Goal: Task Accomplishment & Management: Complete application form

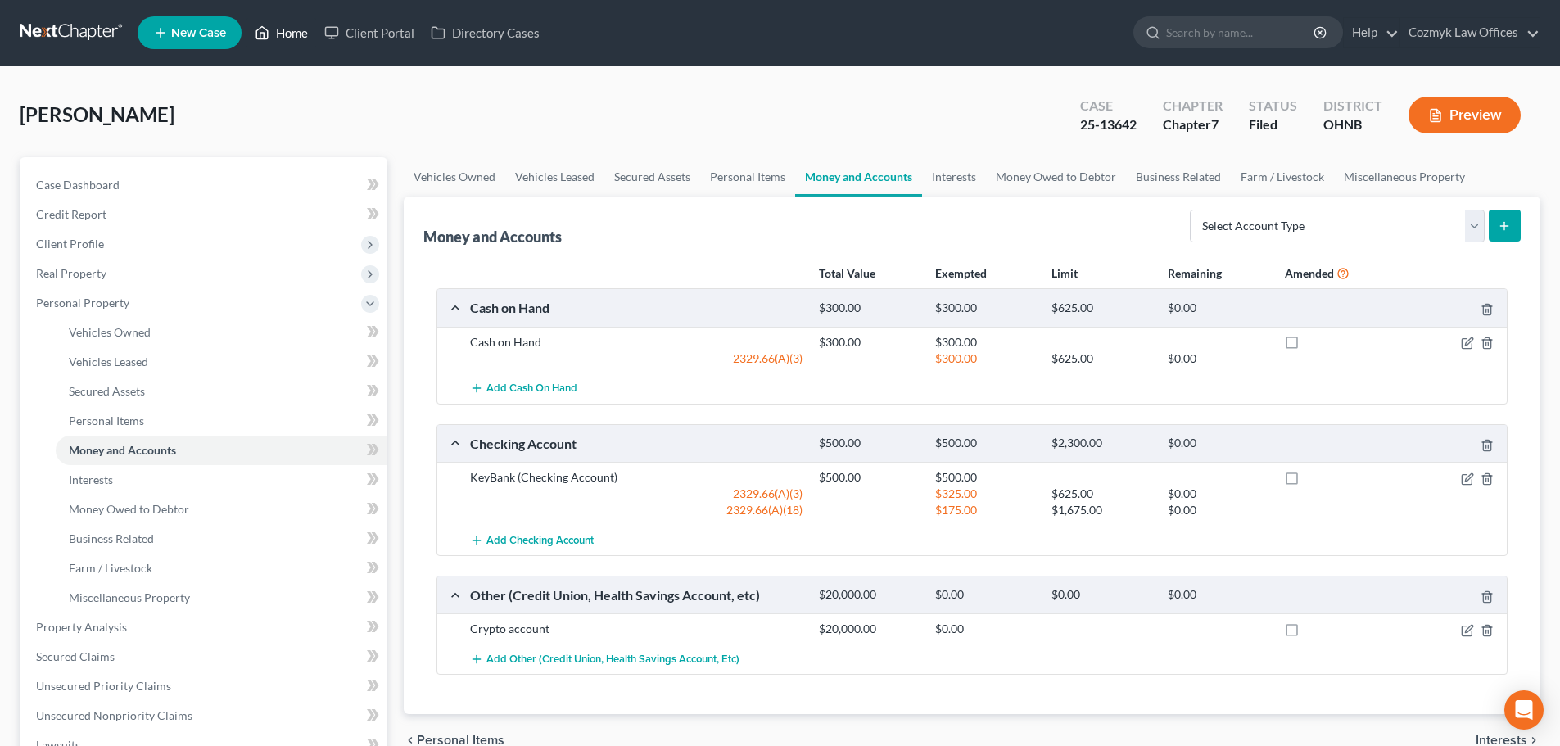
click at [269, 29] on icon at bounding box center [262, 33] width 15 height 20
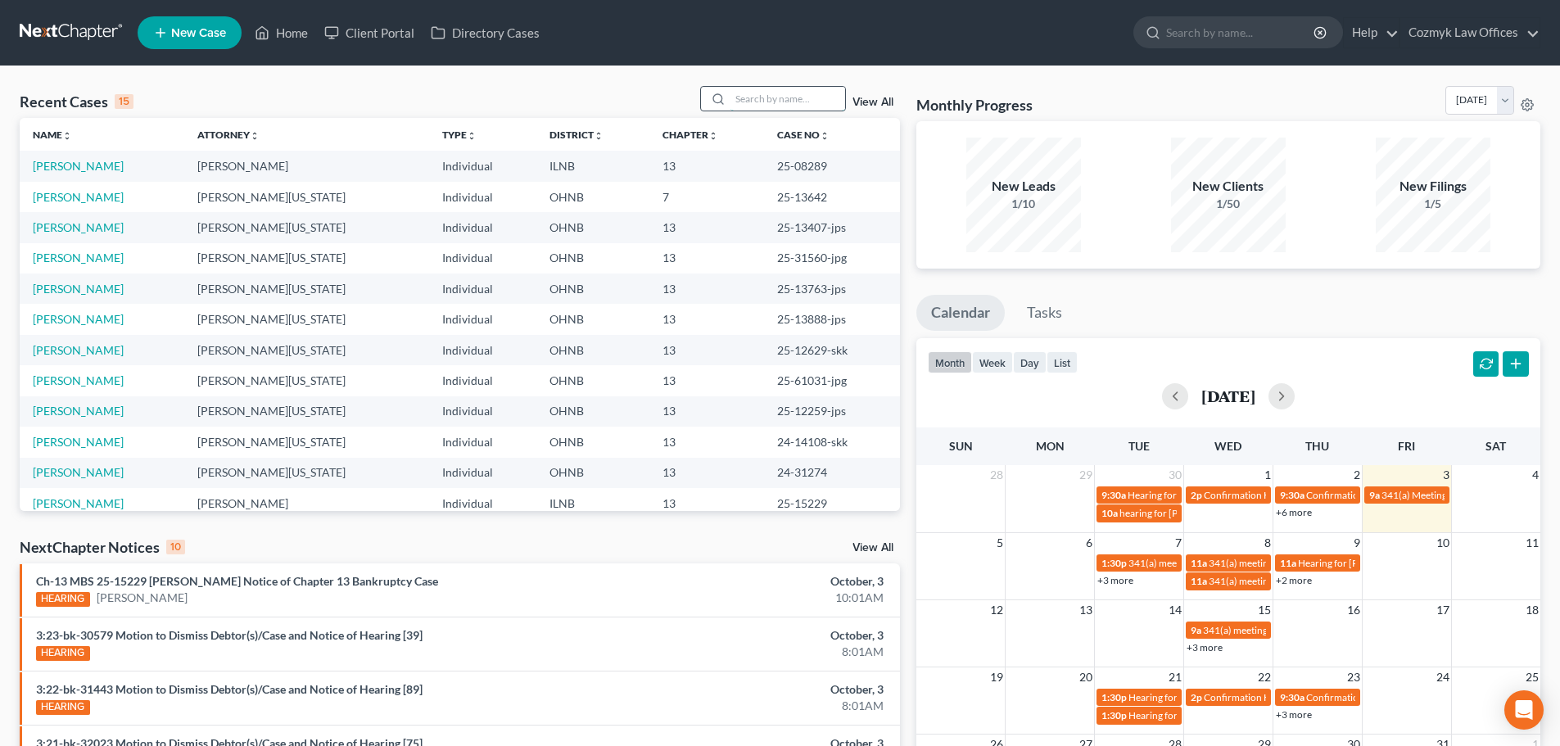
click at [780, 91] on input "search" at bounding box center [787, 99] width 115 height 24
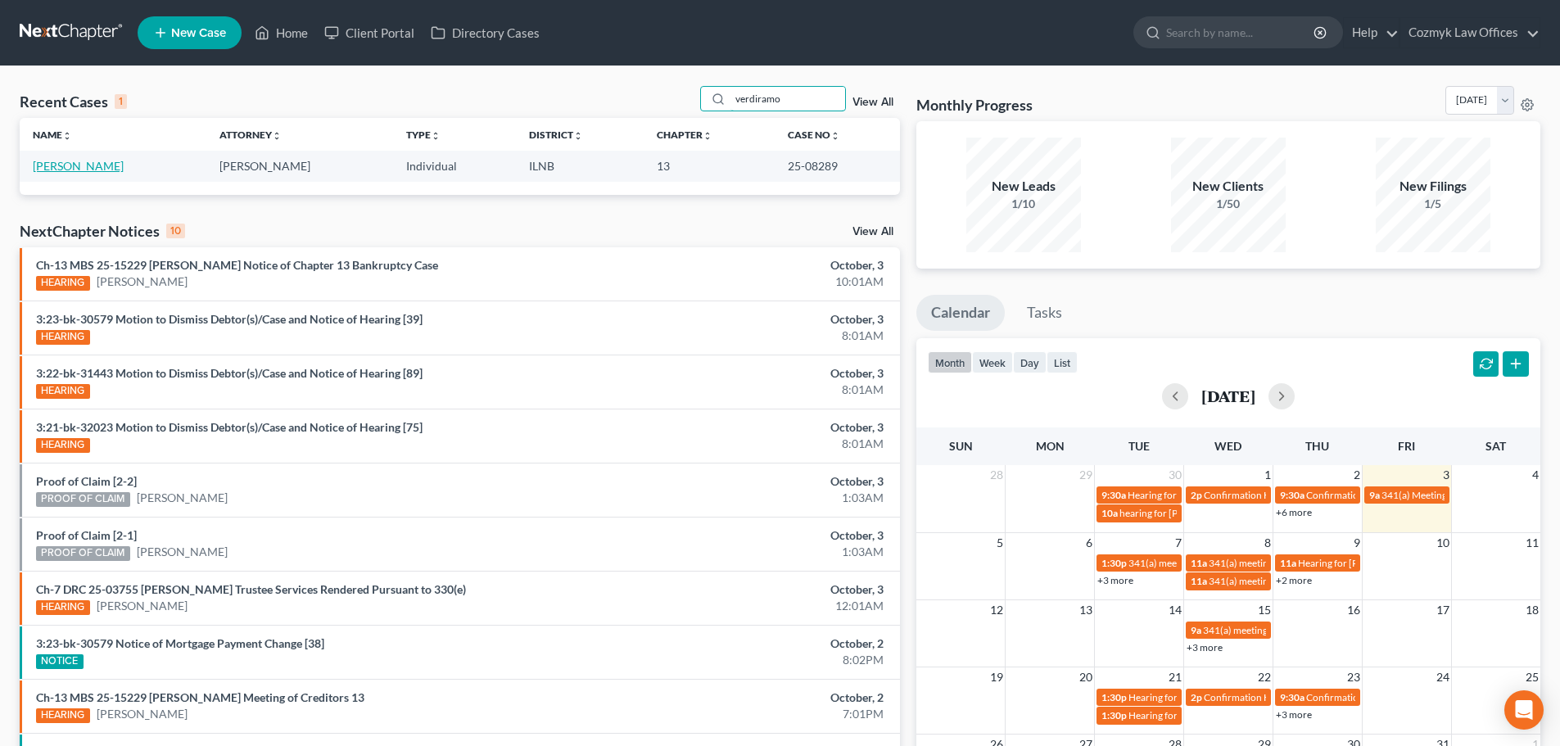
type input "verdiramo"
click at [107, 164] on link "[PERSON_NAME]" at bounding box center [78, 166] width 91 height 14
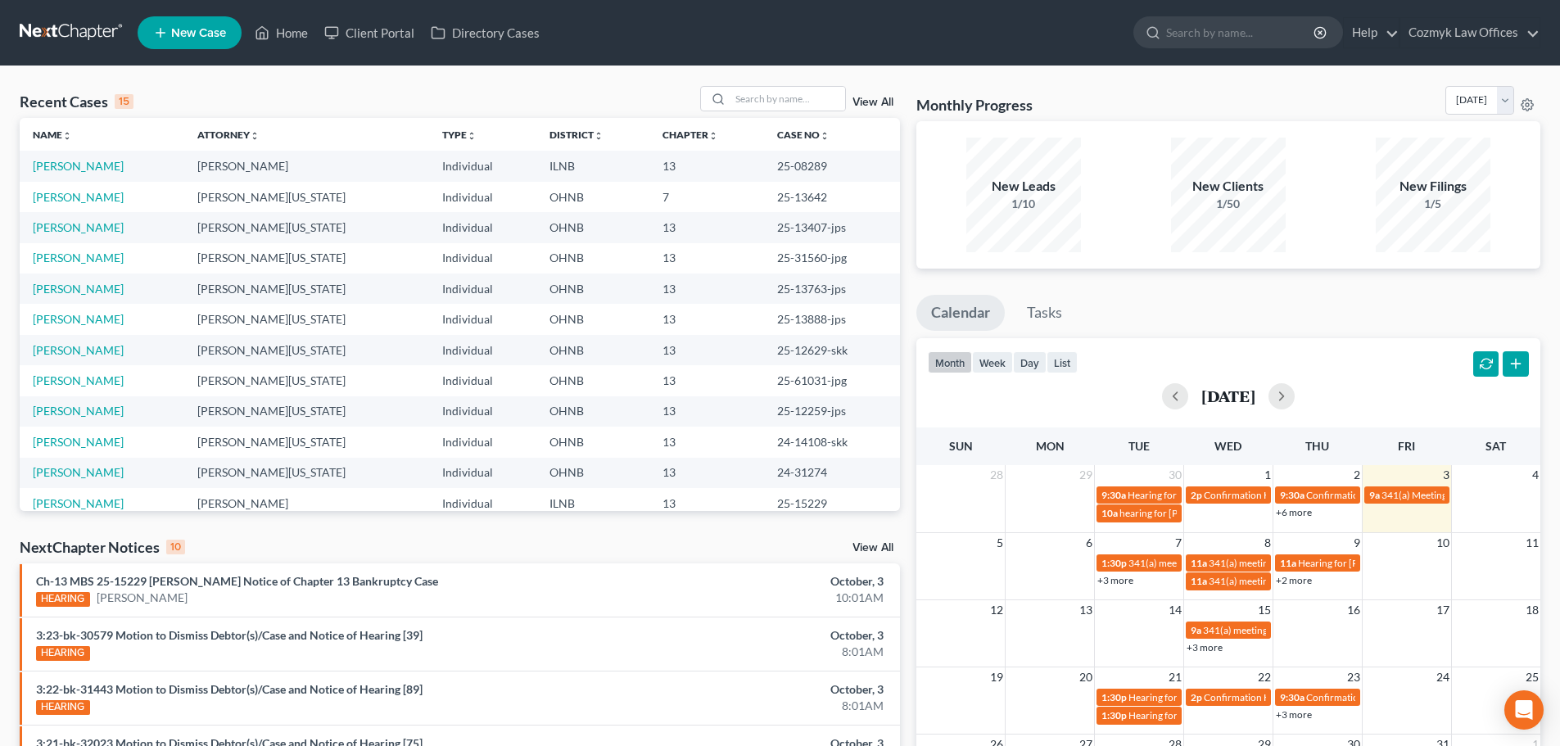
click at [860, 99] on link "View All" at bounding box center [872, 102] width 41 height 11
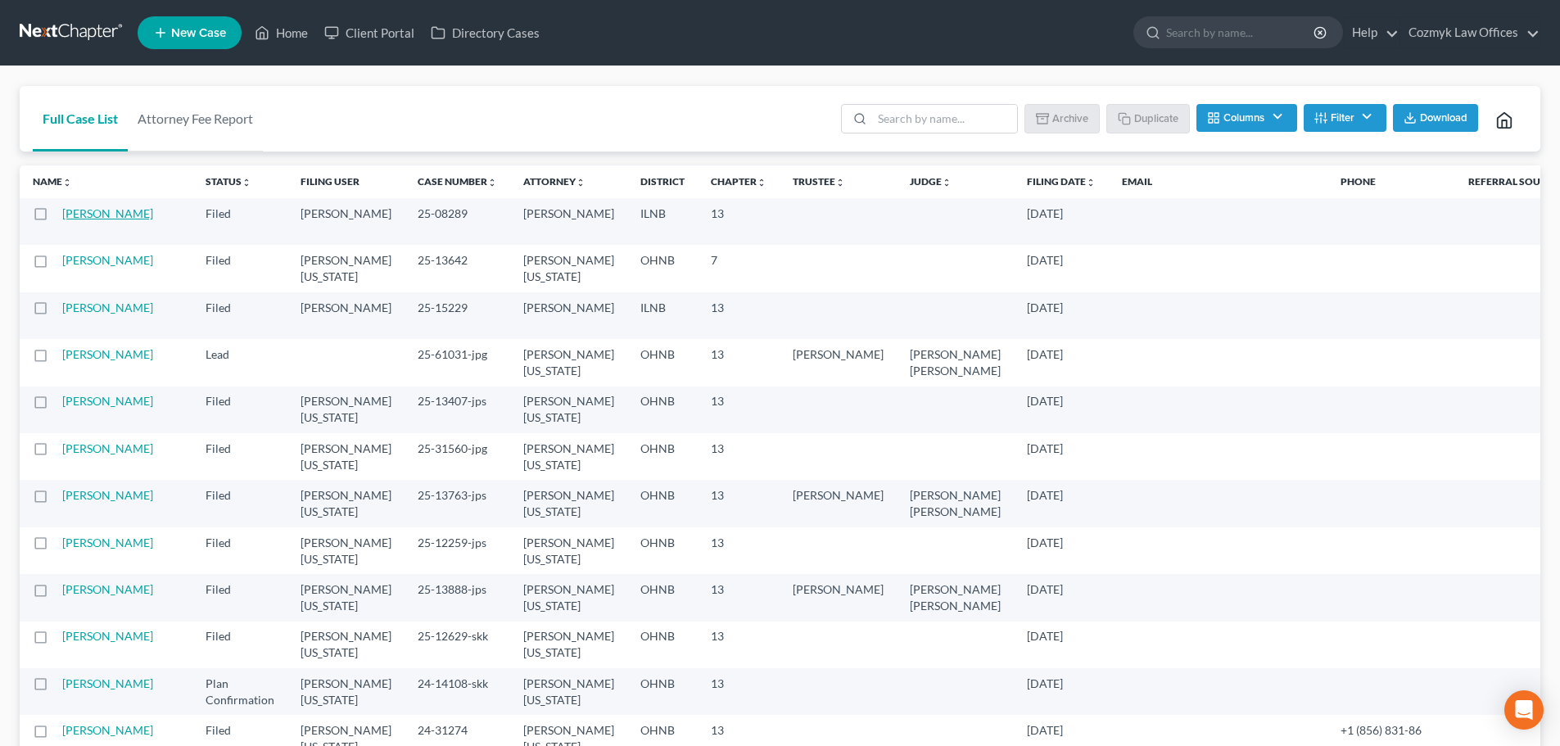
click at [95, 220] on link "[PERSON_NAME]" at bounding box center [107, 213] width 91 height 14
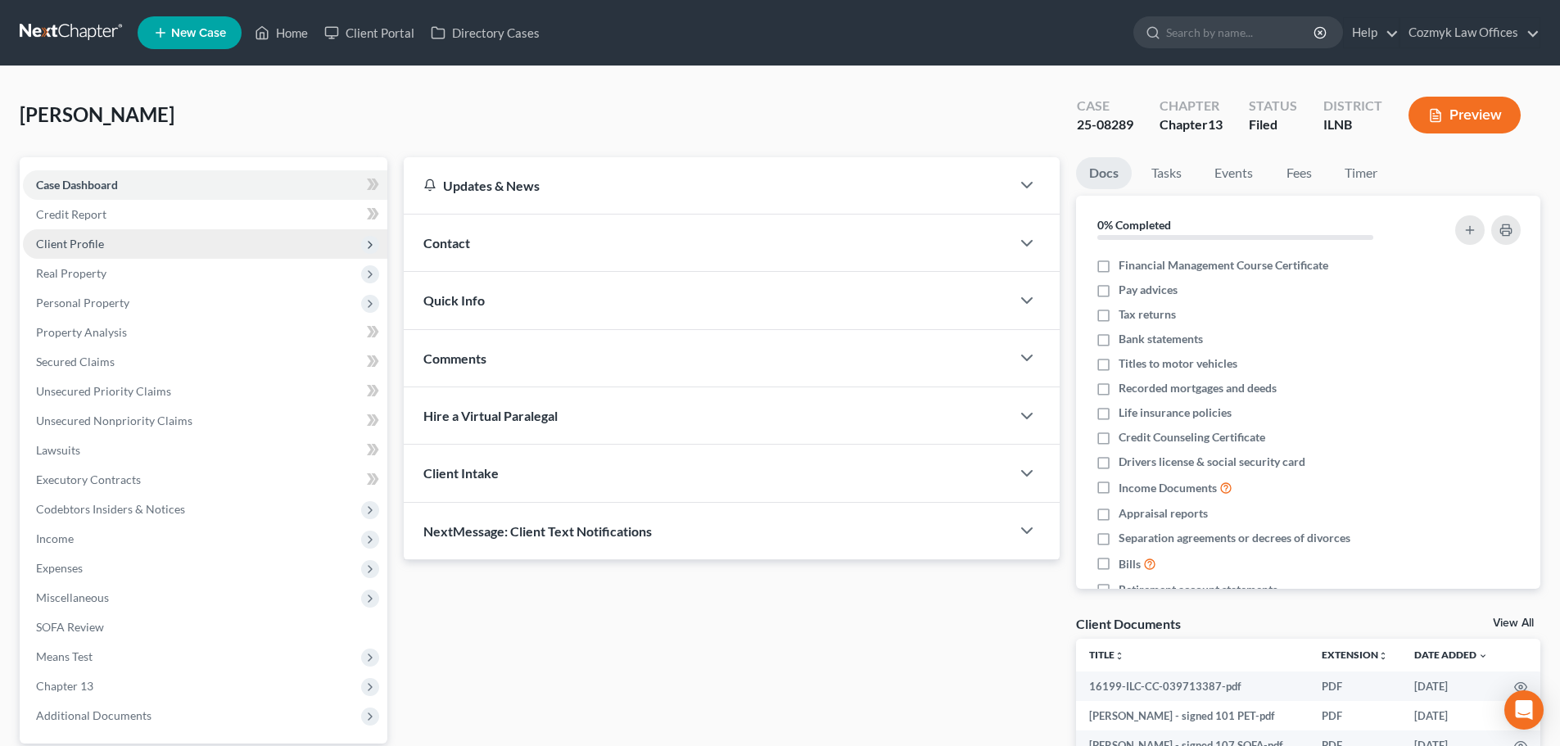
click at [114, 246] on span "Client Profile" at bounding box center [205, 243] width 364 height 29
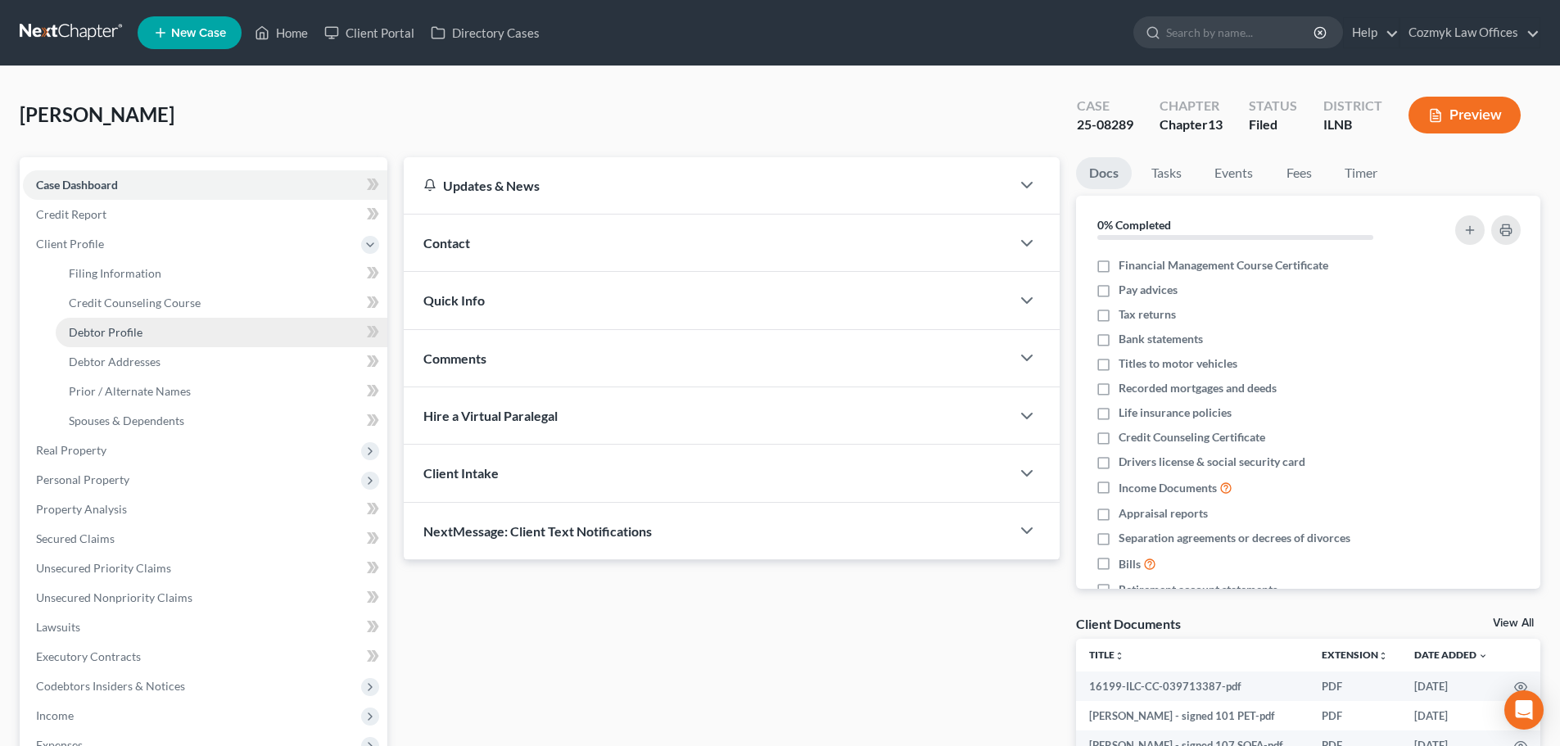
click at [120, 318] on link "Debtor Profile" at bounding box center [222, 332] width 332 height 29
select select "1"
select select "3"
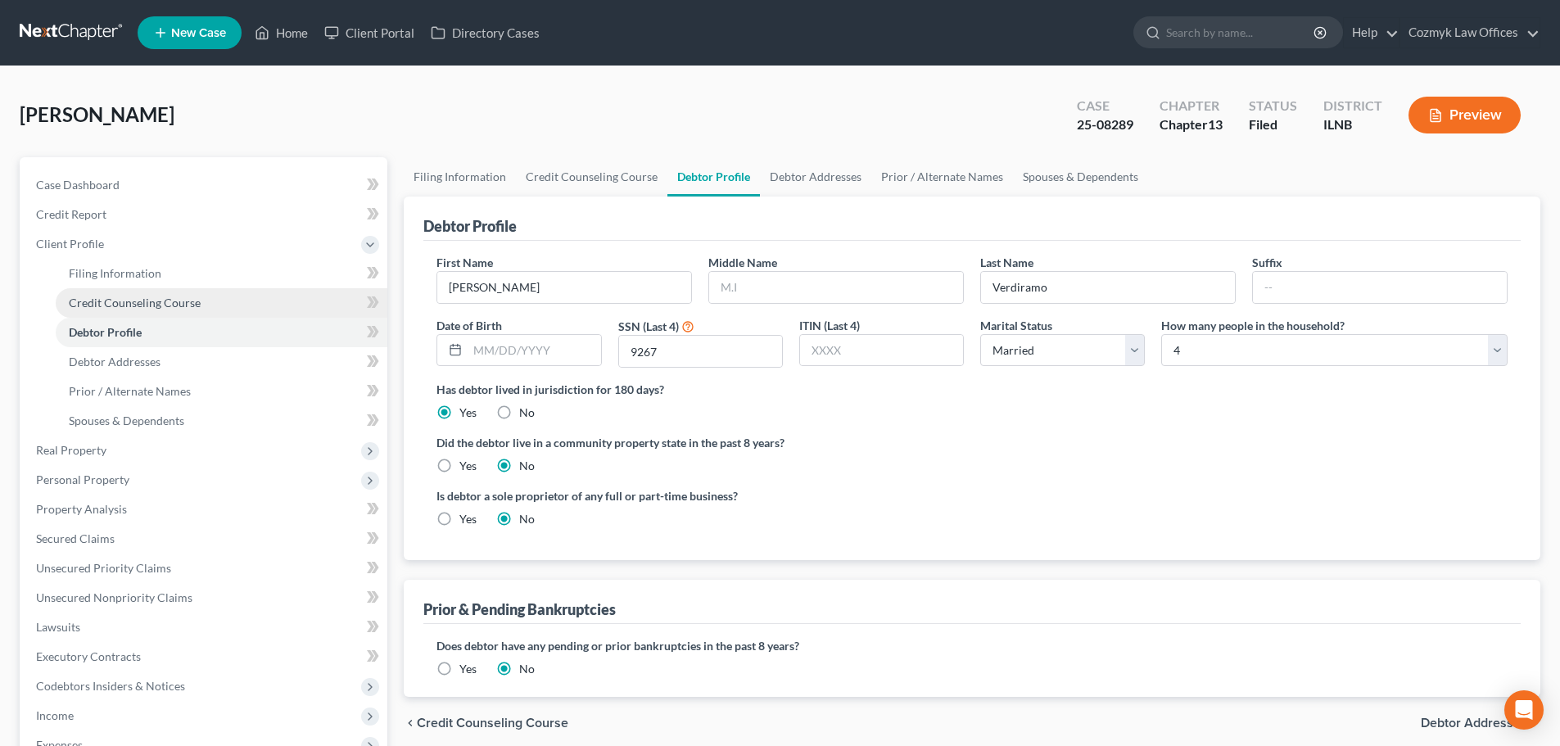
click at [123, 305] on span "Credit Counseling Course" at bounding box center [135, 303] width 132 height 14
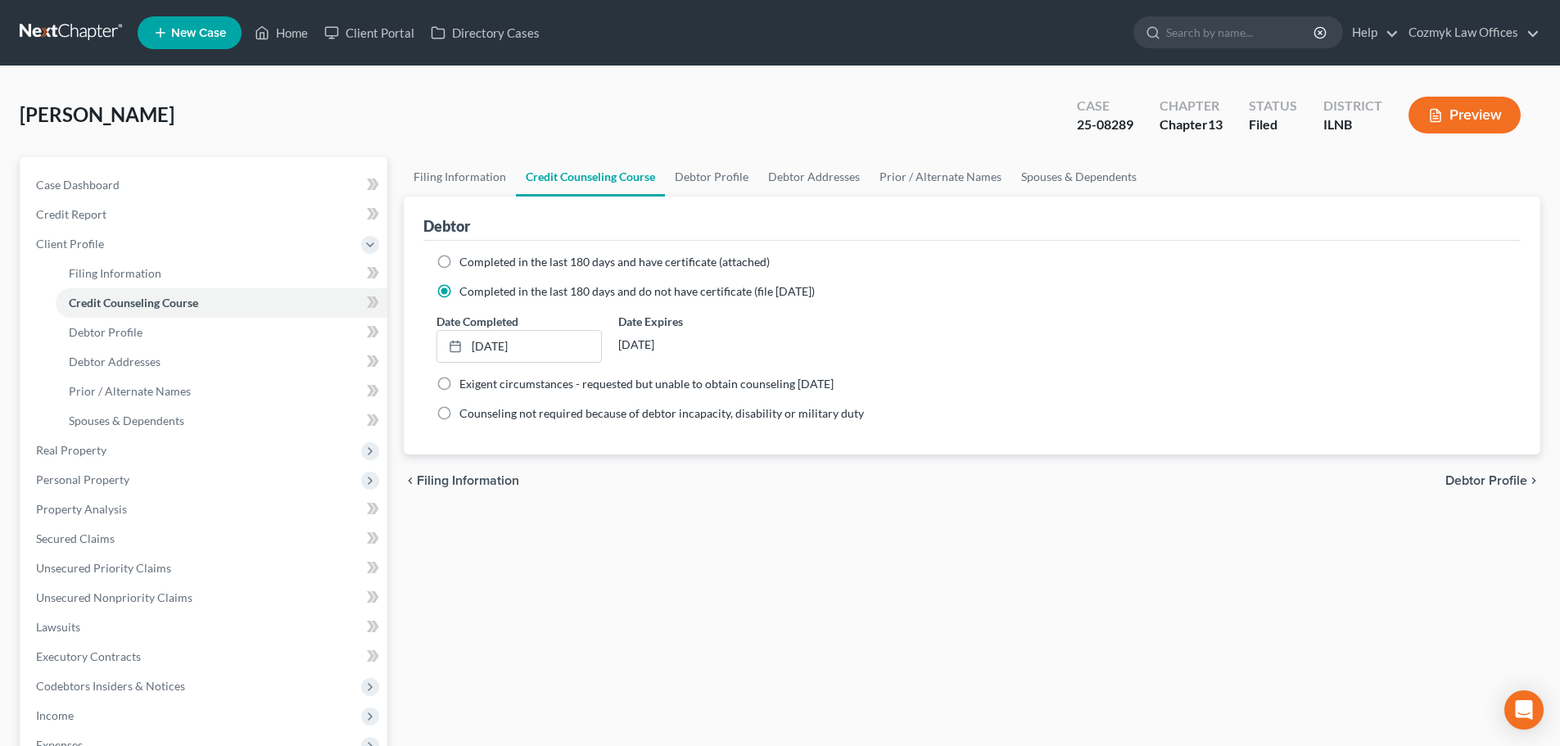
click at [459, 255] on label "Completed in the last 180 days and have certificate (attached)" at bounding box center [614, 262] width 310 height 16
click at [466, 255] on input "Completed in the last 180 days and have certificate (attached)" at bounding box center [471, 259] width 11 height 11
radio input "true"
radio input "false"
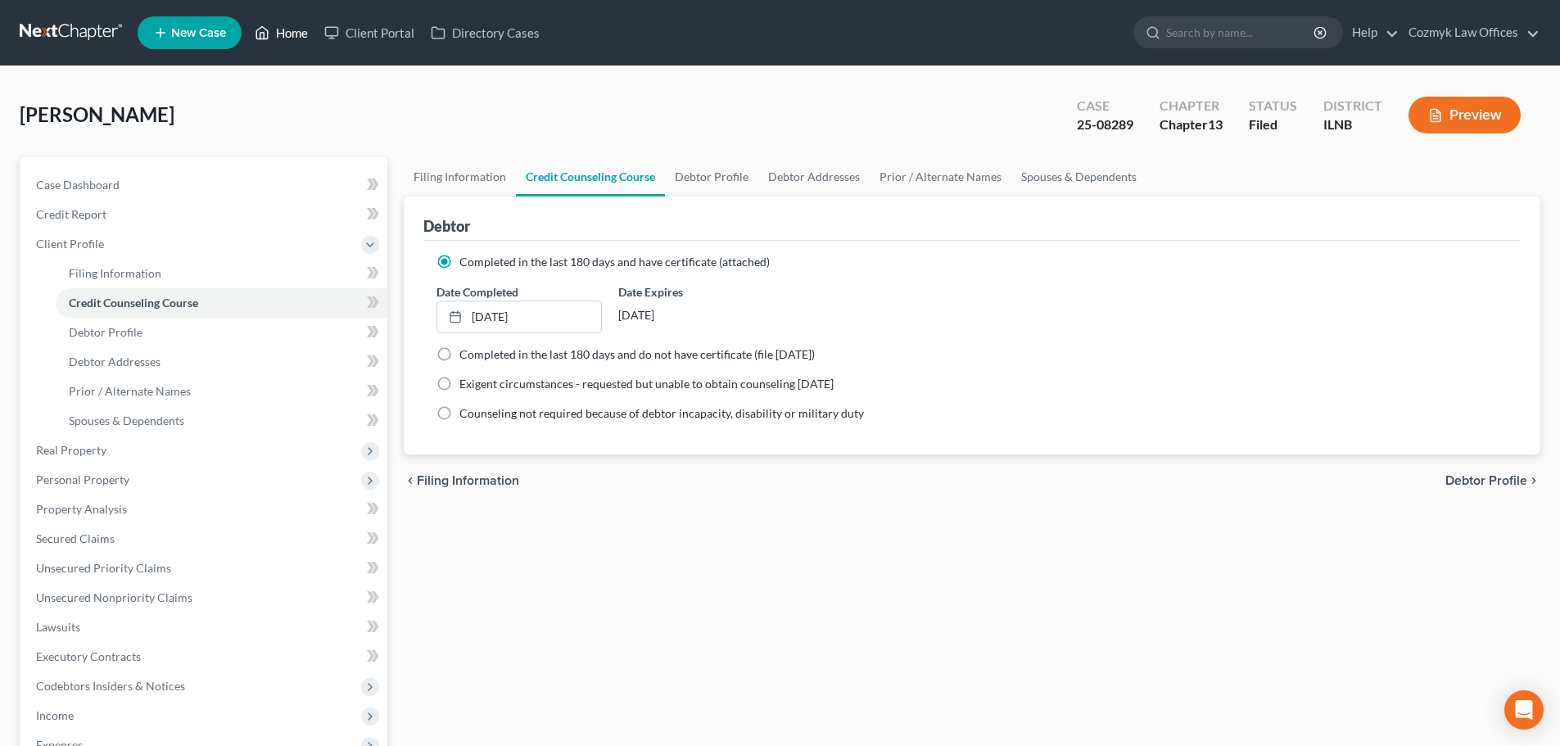
click at [284, 27] on link "Home" at bounding box center [281, 32] width 70 height 29
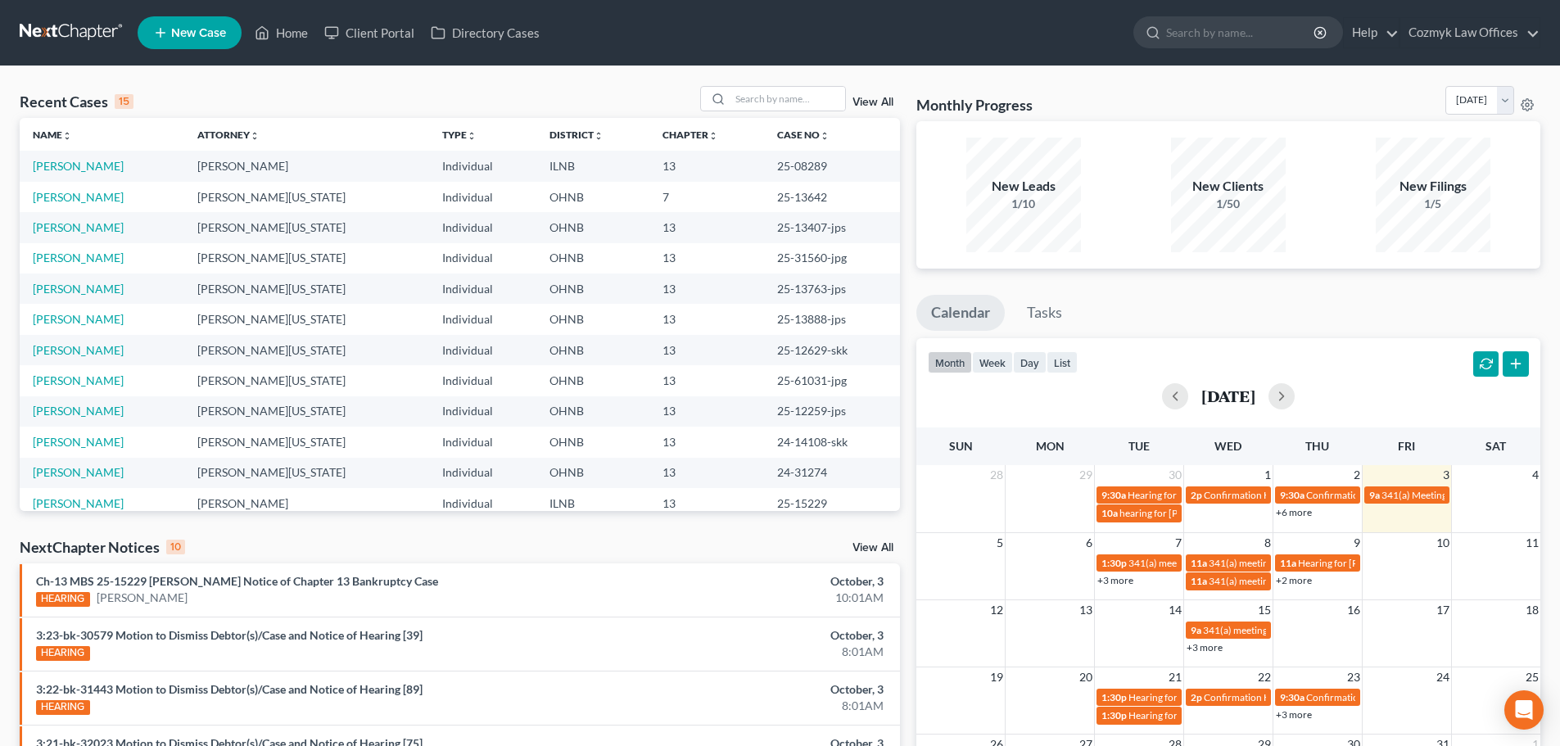
click at [888, 101] on link "View All" at bounding box center [872, 102] width 41 height 11
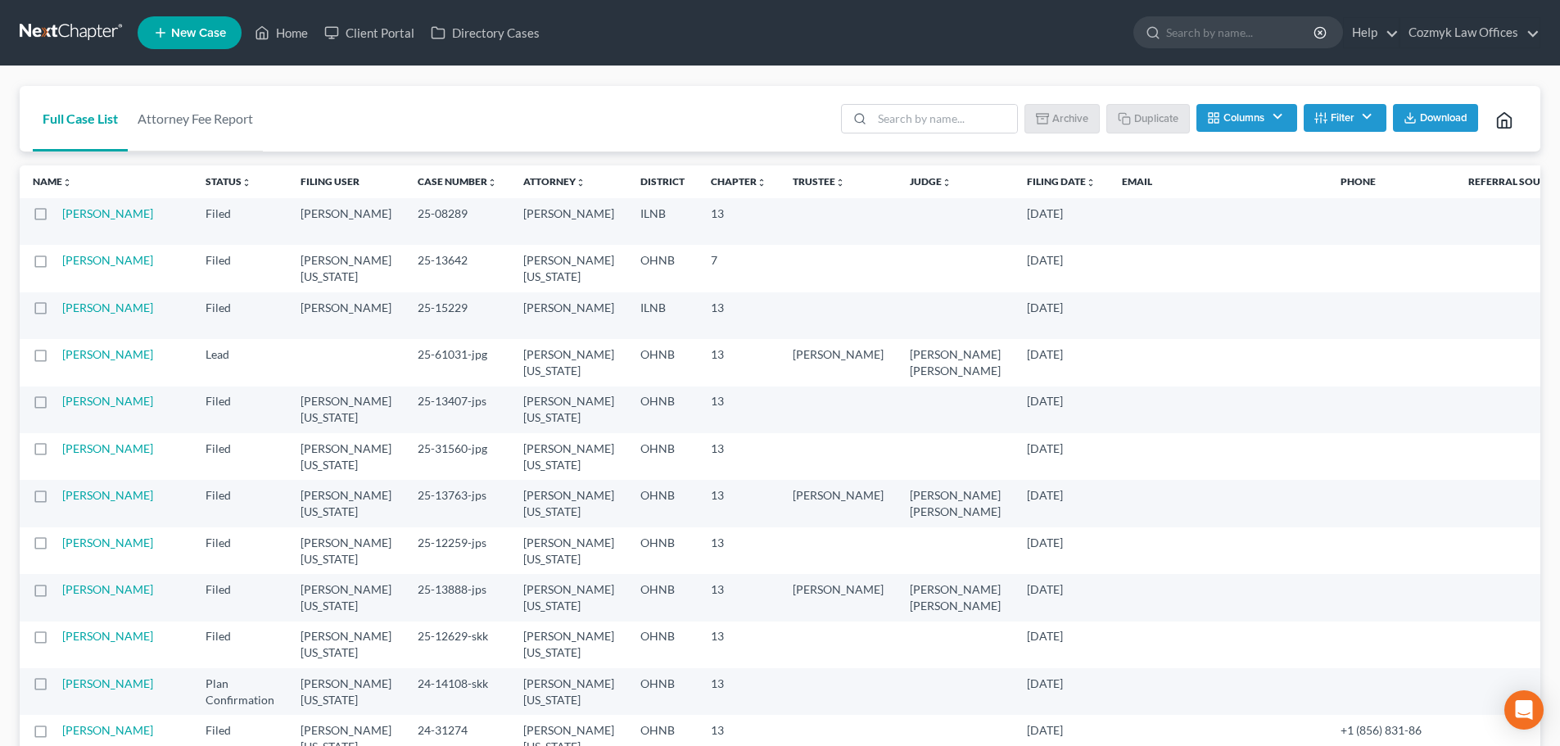
click at [56, 218] on label at bounding box center [56, 218] width 0 height 0
click at [62, 216] on input "checkbox" at bounding box center [67, 210] width 11 height 11
click at [1141, 123] on button "Duplicate" at bounding box center [1149, 118] width 82 height 28
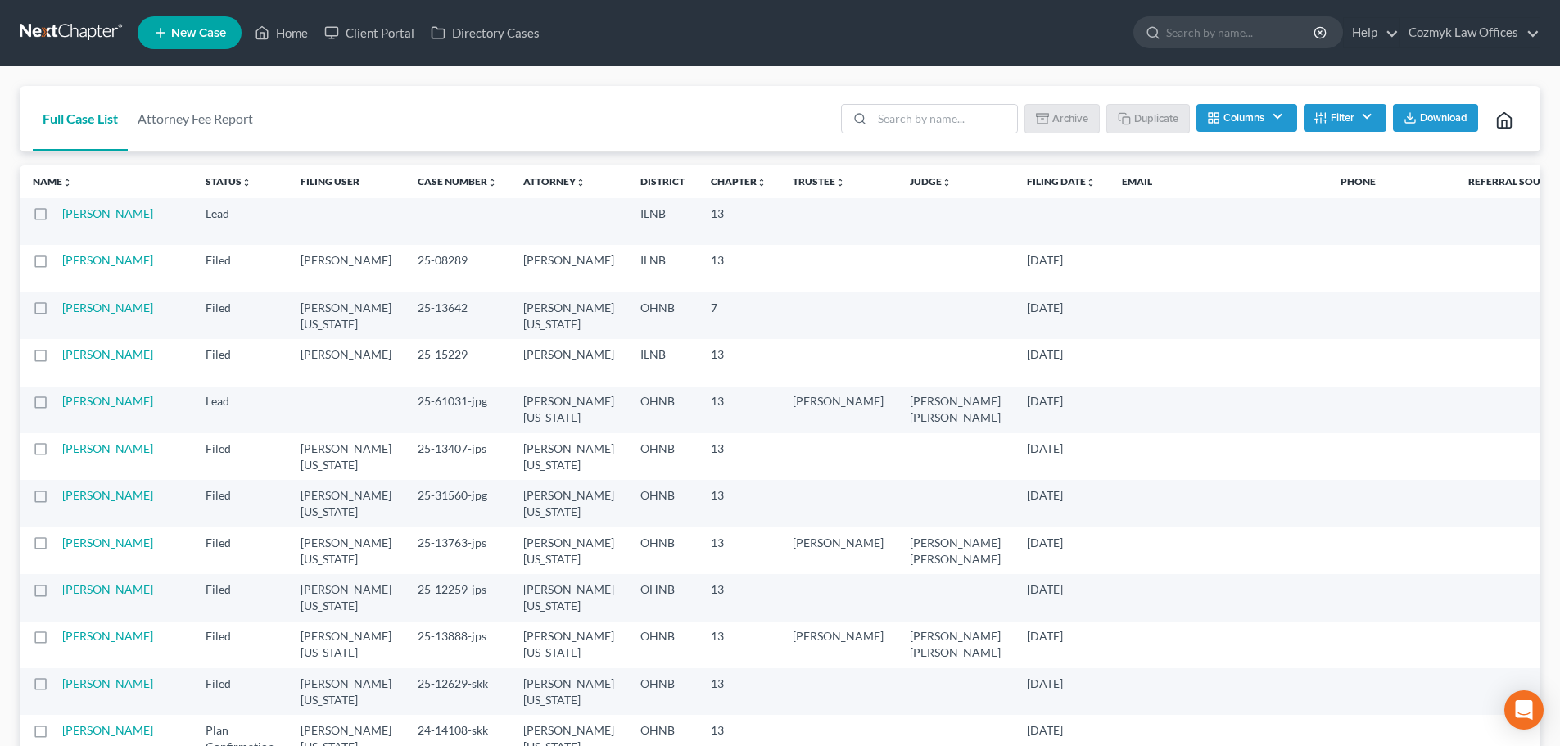
click at [56, 264] on label at bounding box center [56, 264] width 0 height 0
click at [62, 263] on input "checkbox" at bounding box center [67, 257] width 11 height 11
click at [1083, 120] on button "Archive" at bounding box center [1064, 118] width 74 height 28
checkbox input "false"
click at [88, 217] on link "[PERSON_NAME]" at bounding box center [107, 213] width 91 height 14
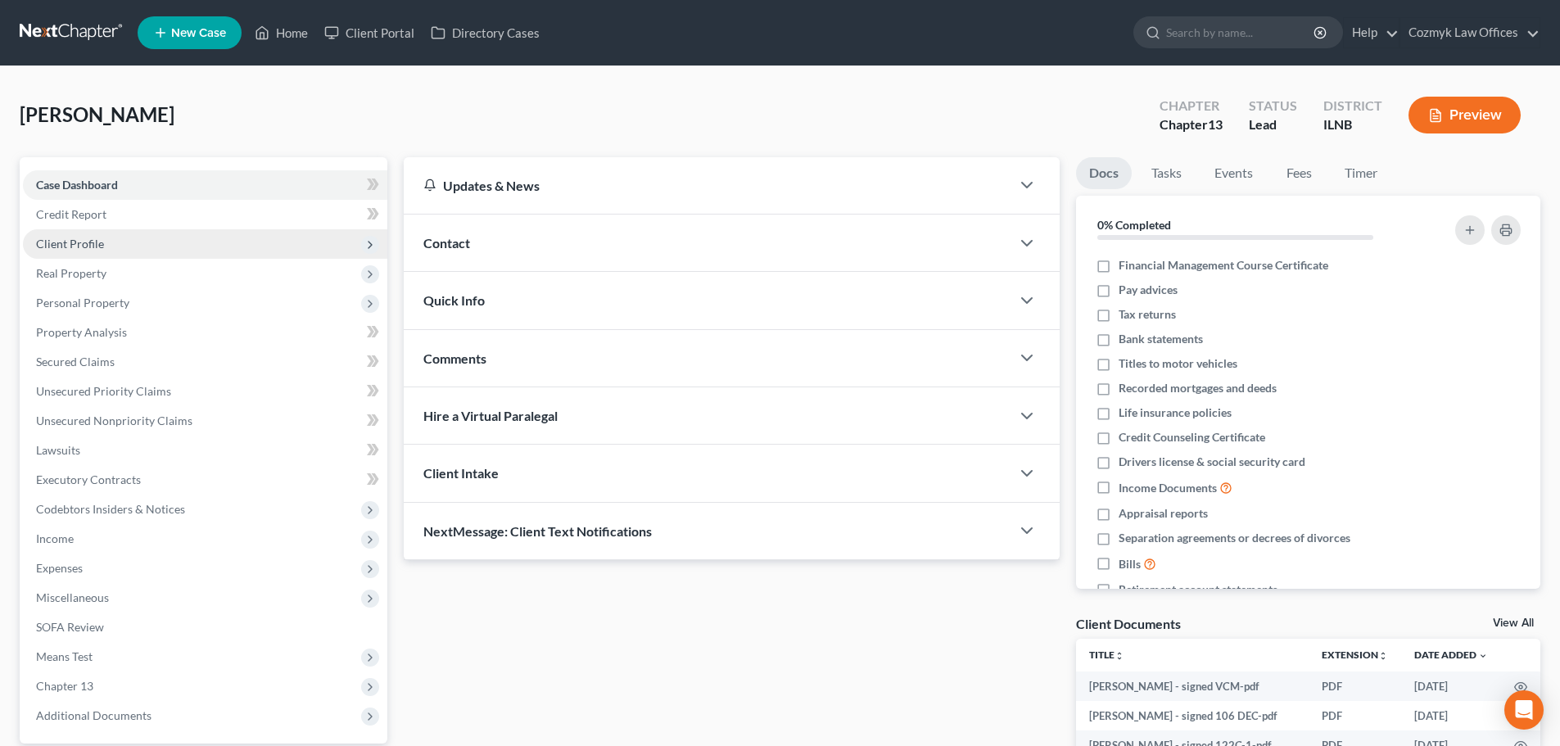
click at [120, 235] on span "Client Profile" at bounding box center [205, 243] width 364 height 29
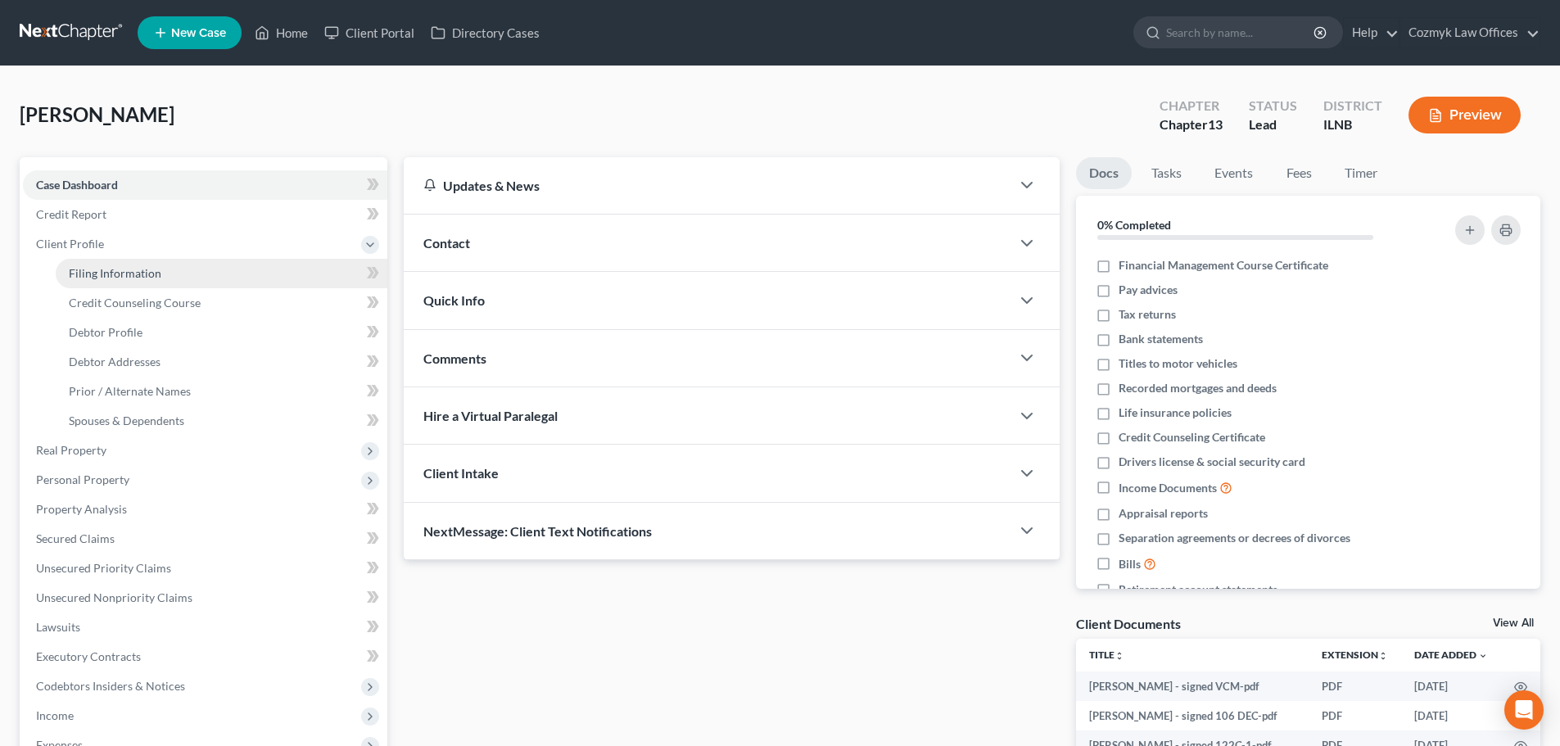
click at [125, 269] on span "Filing Information" at bounding box center [115, 273] width 93 height 14
select select "1"
select select "0"
select select "3"
select select "25"
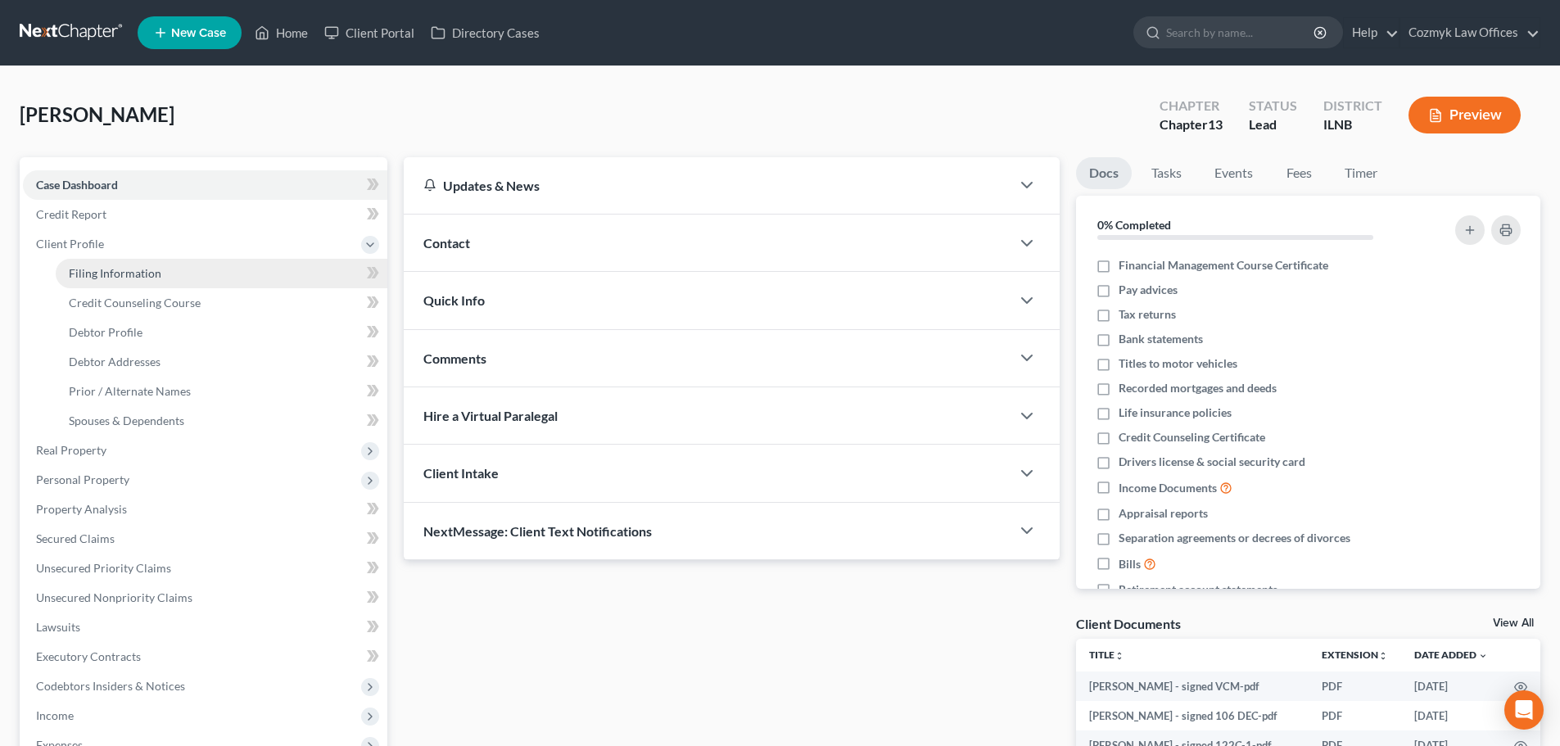
select select "2"
select select "0"
select select "14"
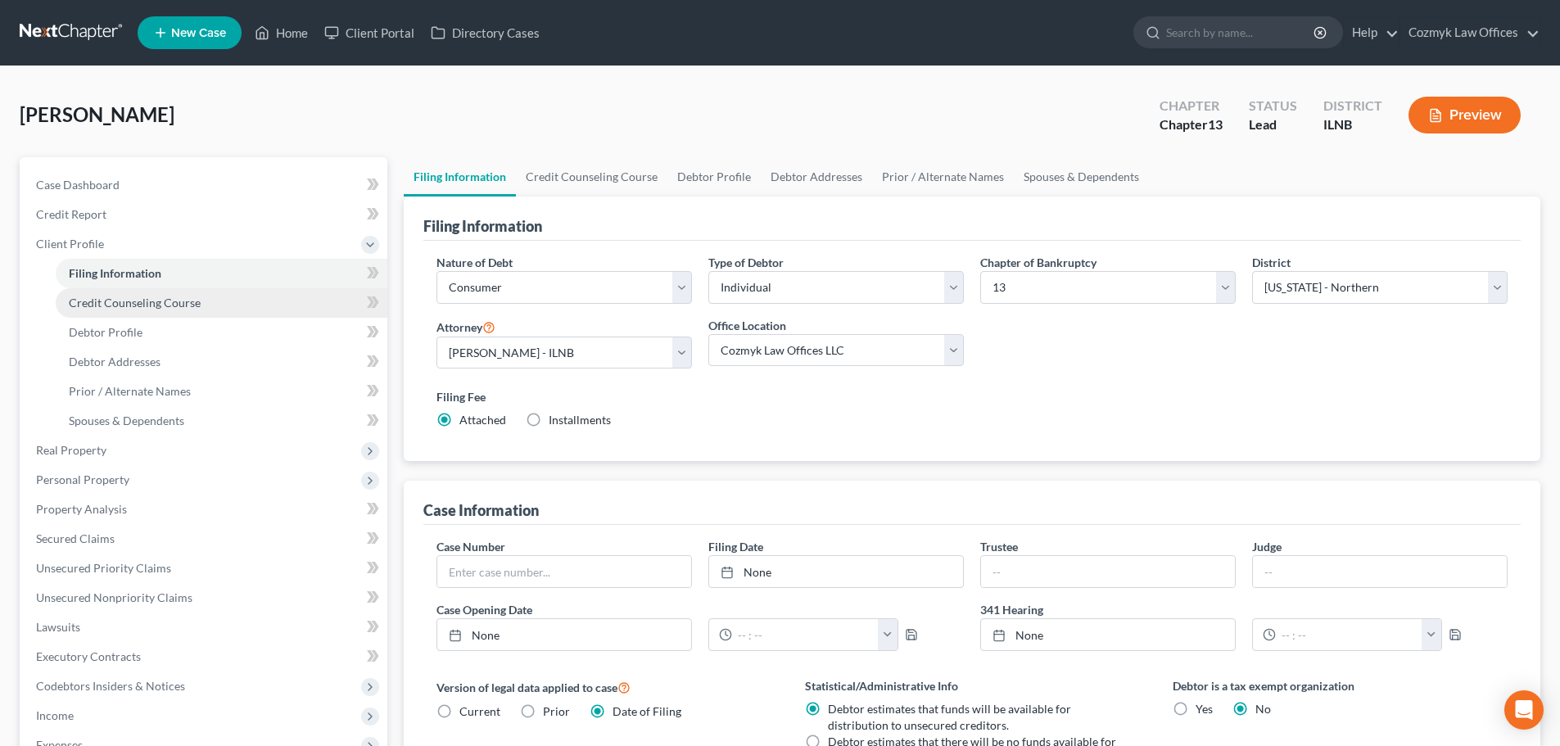
click at [125, 303] on span "Credit Counseling Course" at bounding box center [135, 303] width 132 height 14
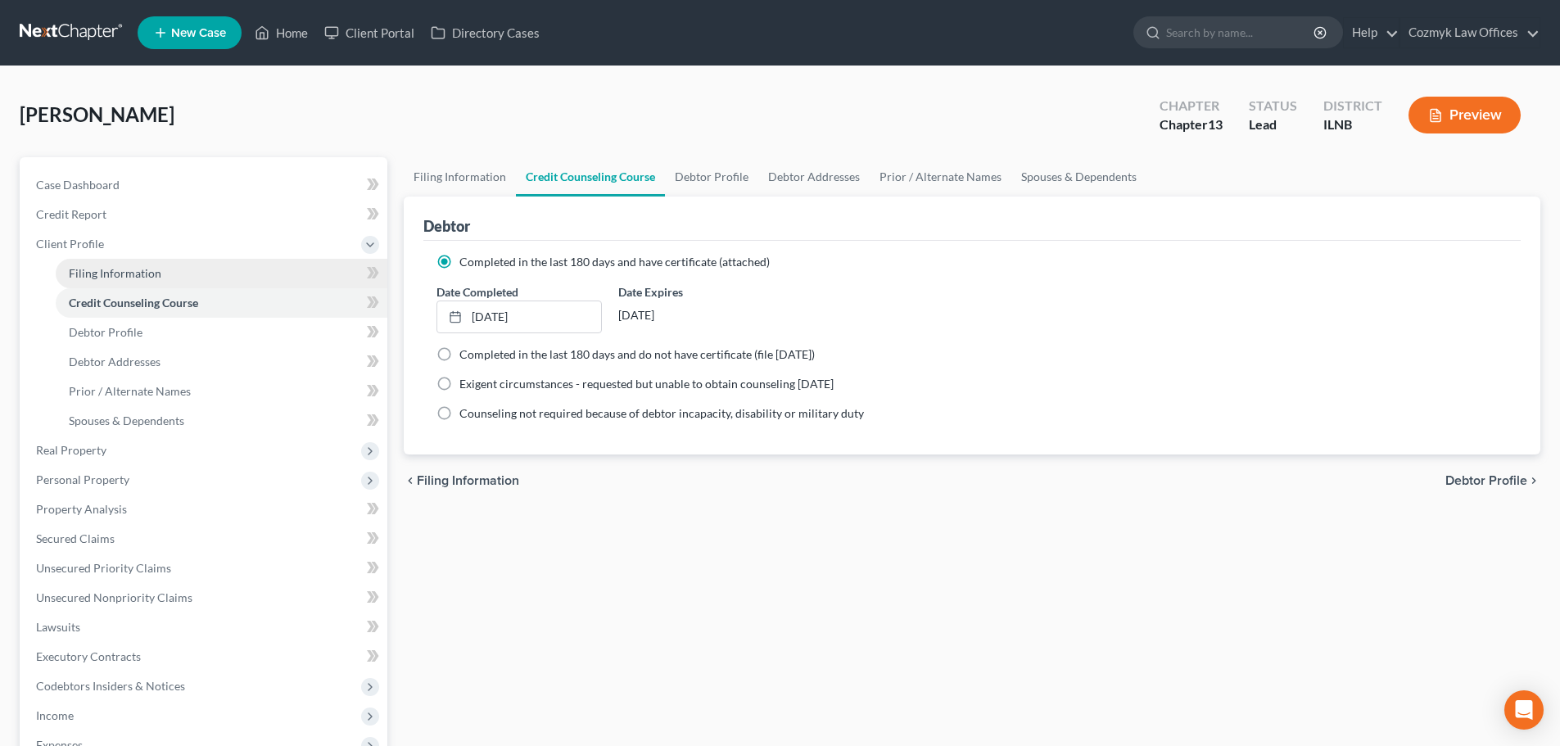
click at [114, 277] on span "Filing Information" at bounding box center [115, 273] width 93 height 14
select select "1"
select select "0"
select select "3"
select select "25"
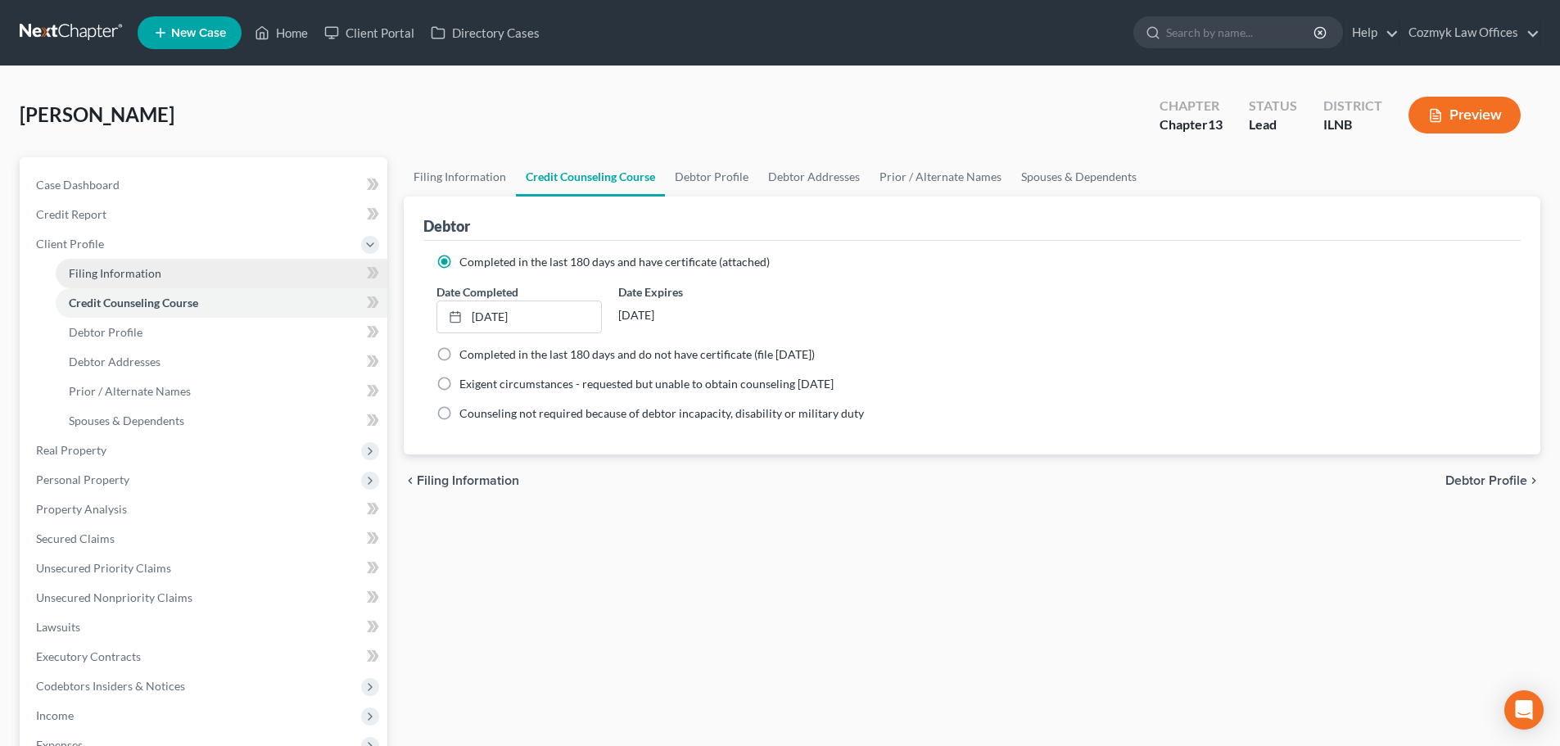
select select "2"
select select "0"
select select "14"
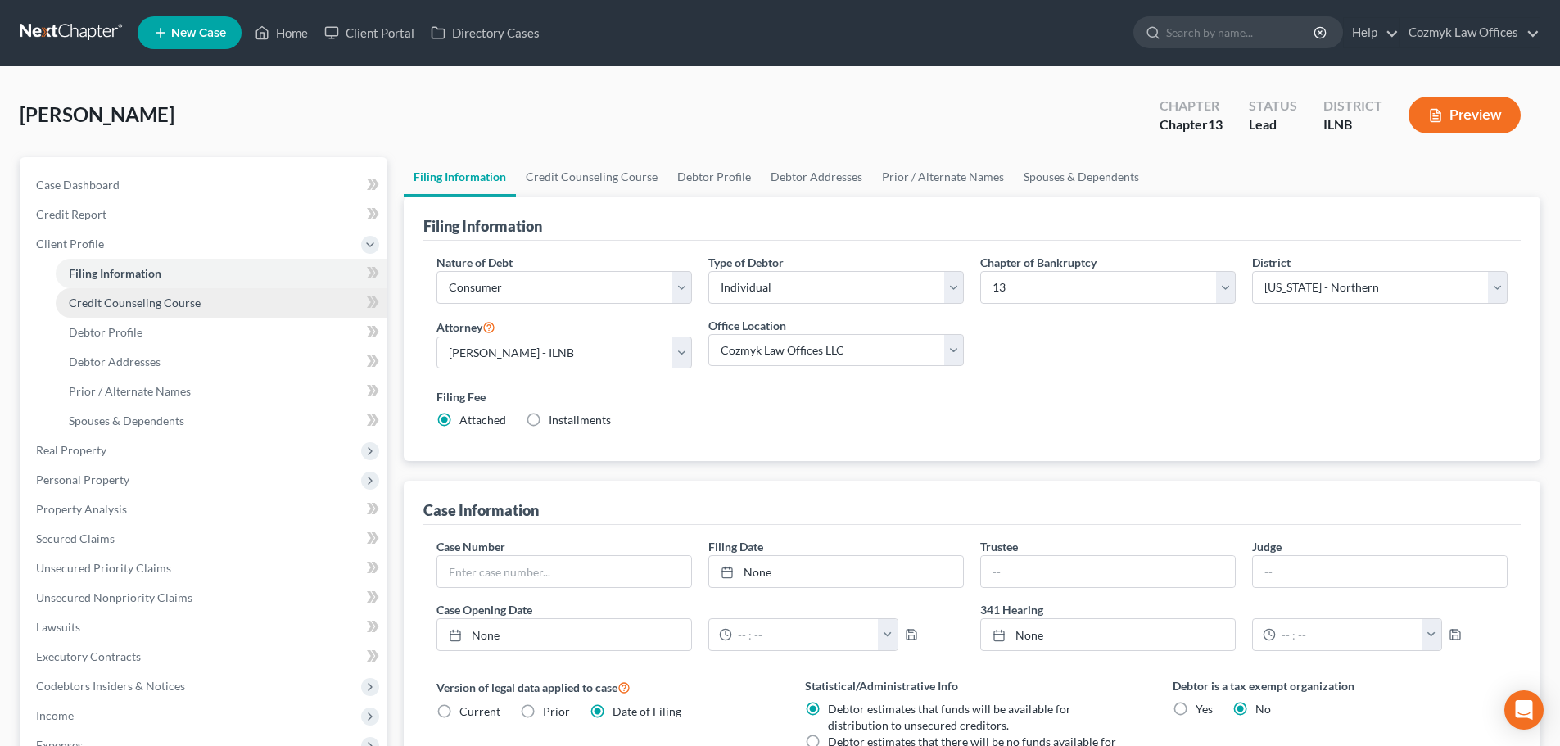
click at [104, 303] on span "Credit Counseling Course" at bounding box center [135, 303] width 132 height 14
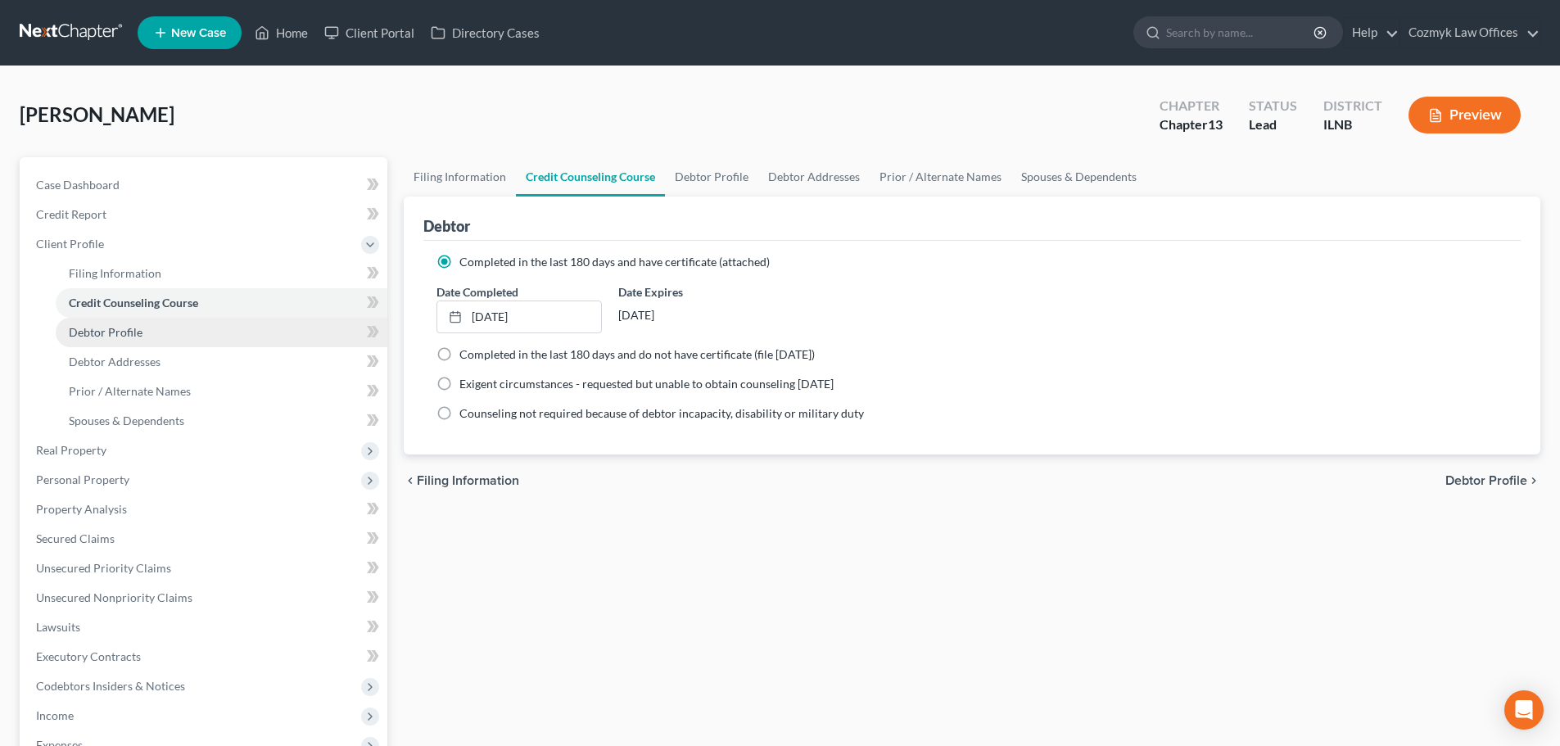
click at [111, 328] on span "Debtor Profile" at bounding box center [106, 332] width 74 height 14
select select "1"
select select "3"
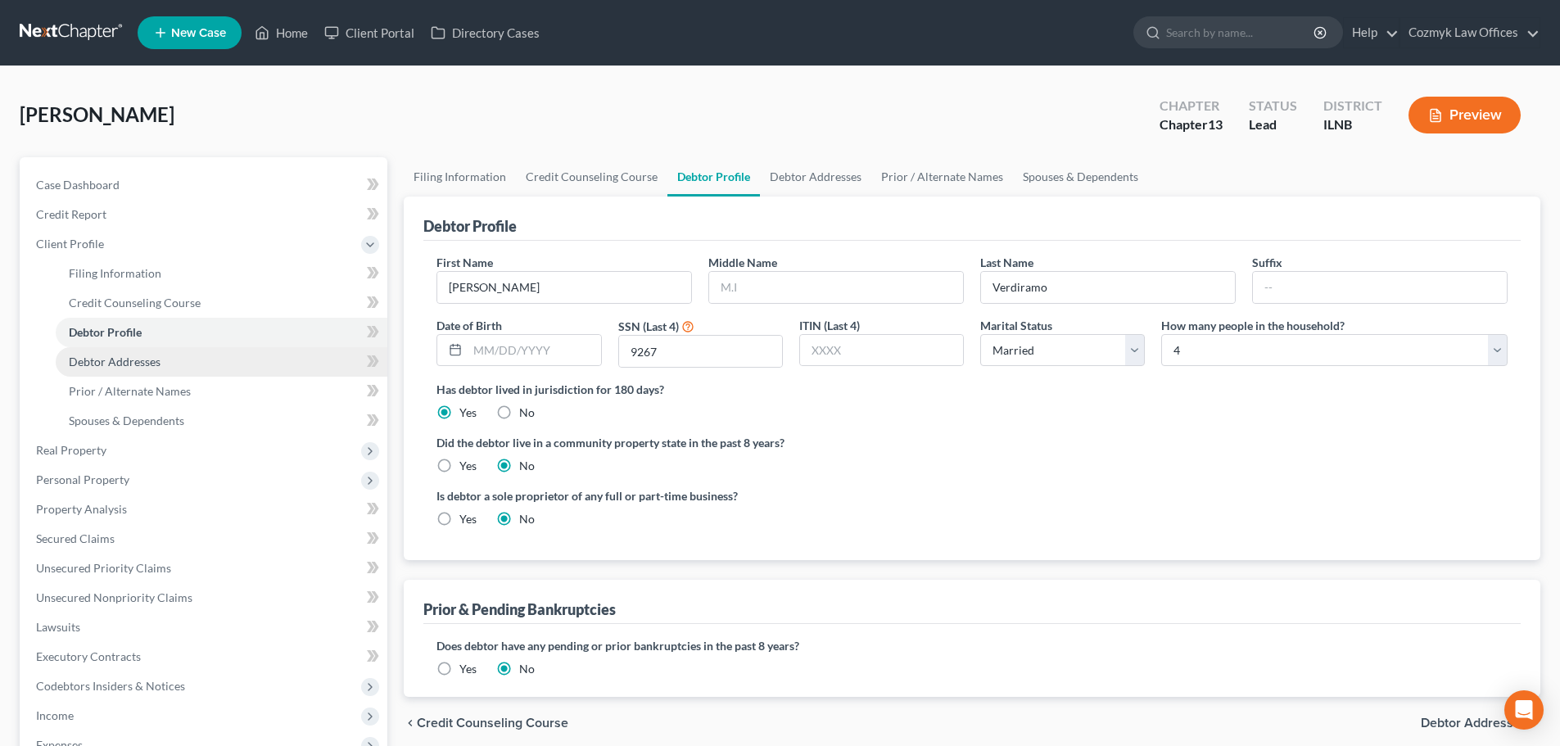
click at [160, 359] on link "Debtor Addresses" at bounding box center [222, 361] width 332 height 29
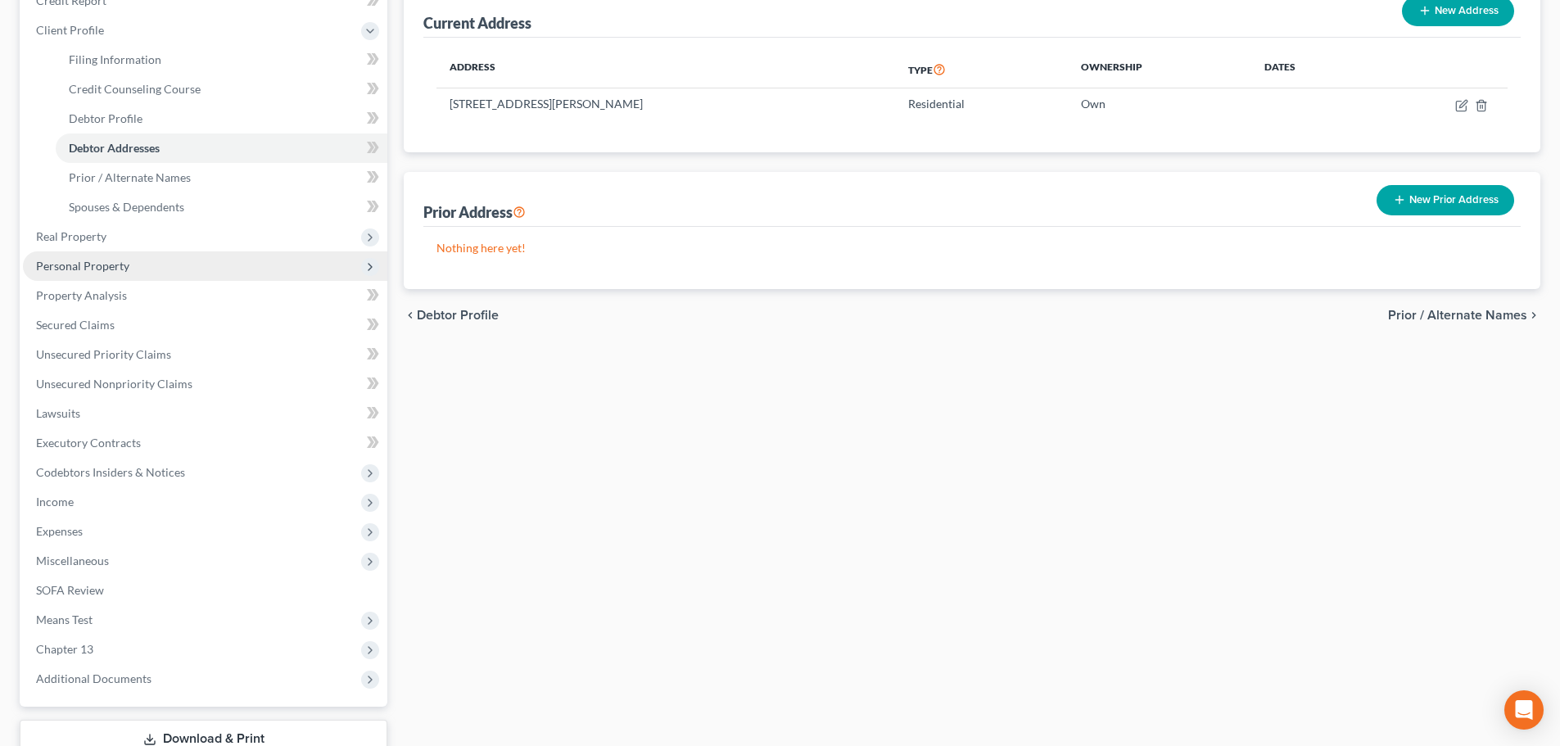
scroll to position [246, 0]
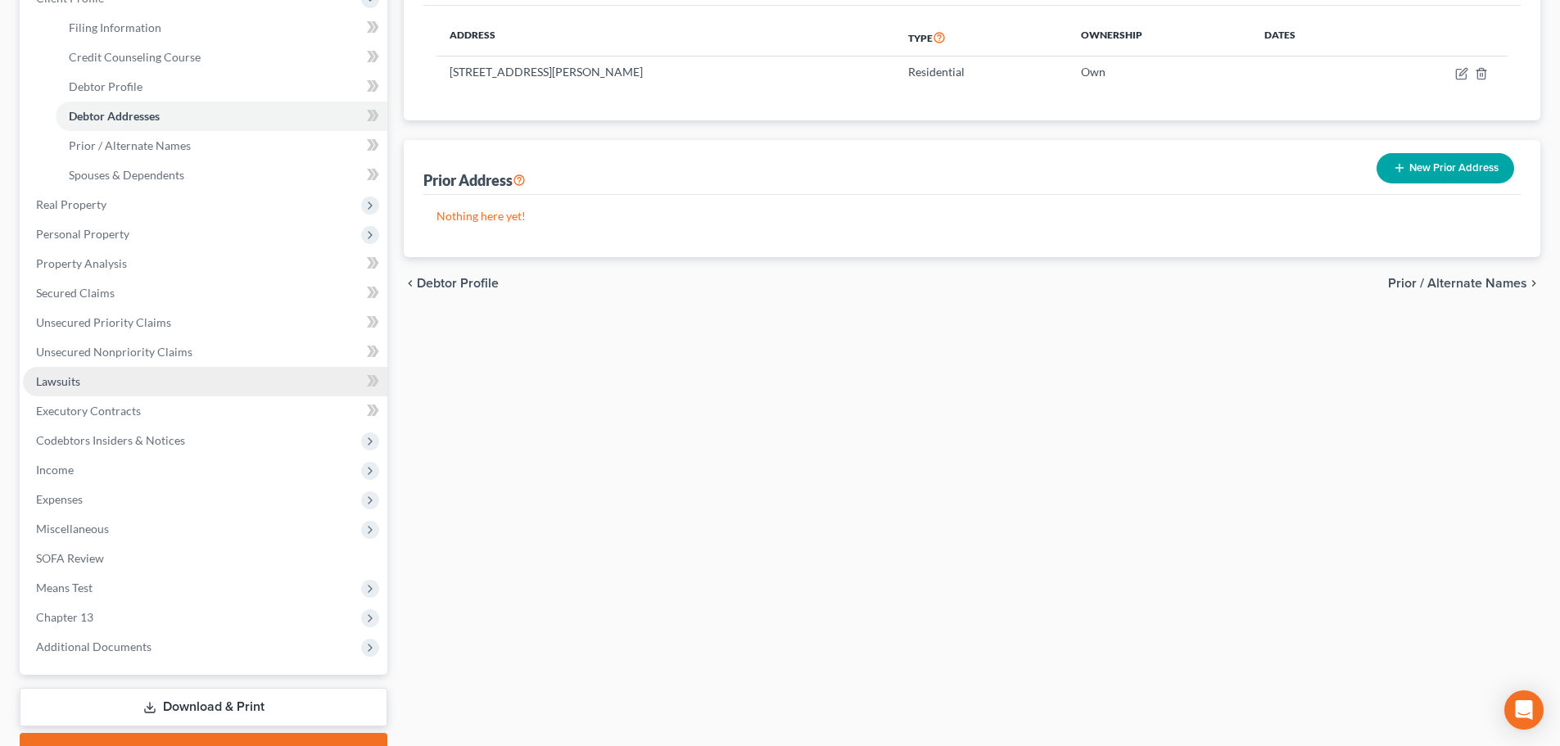
click at [56, 383] on span "Lawsuits" at bounding box center [58, 381] width 44 height 14
